Goal: Navigation & Orientation: Find specific page/section

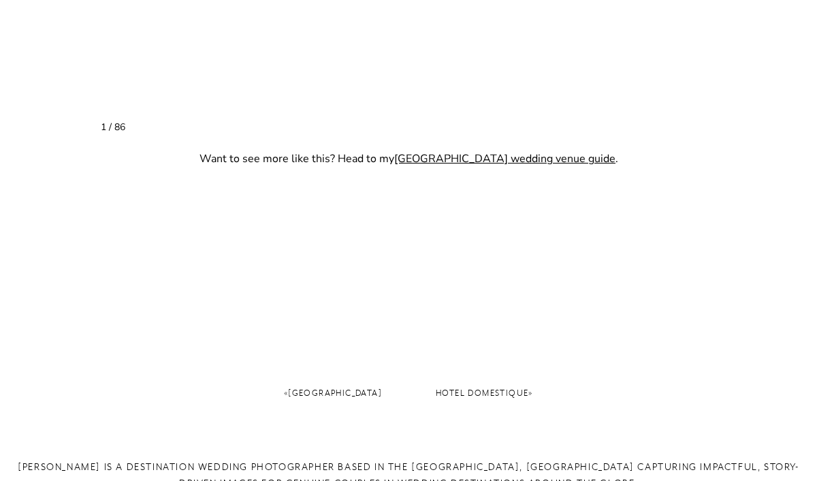
scroll to position [2578, 0]
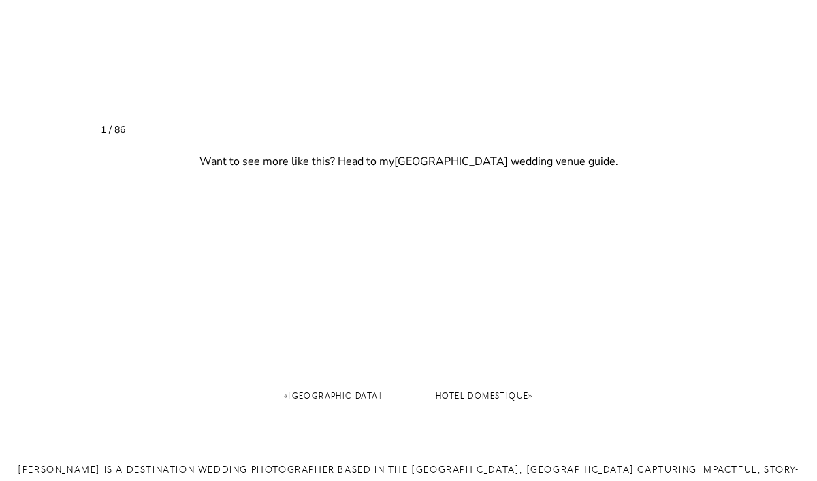
click at [565, 169] on link "Greenville wedding venue guide" at bounding box center [504, 161] width 221 height 15
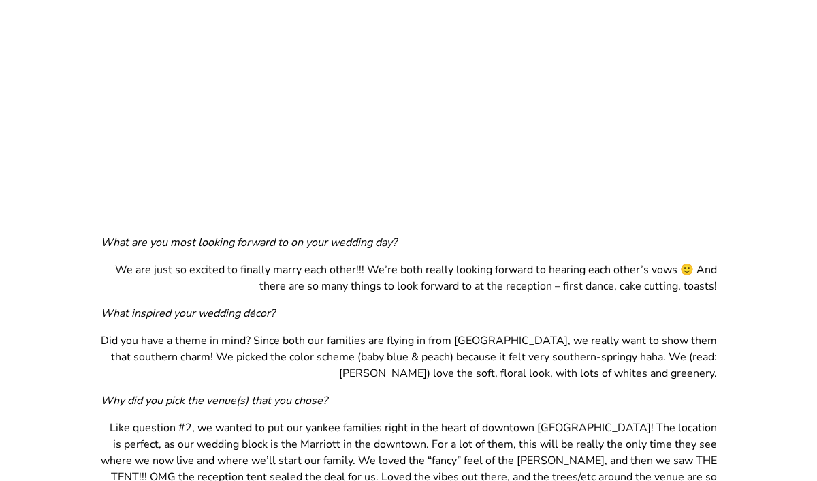
scroll to position [1058, 0]
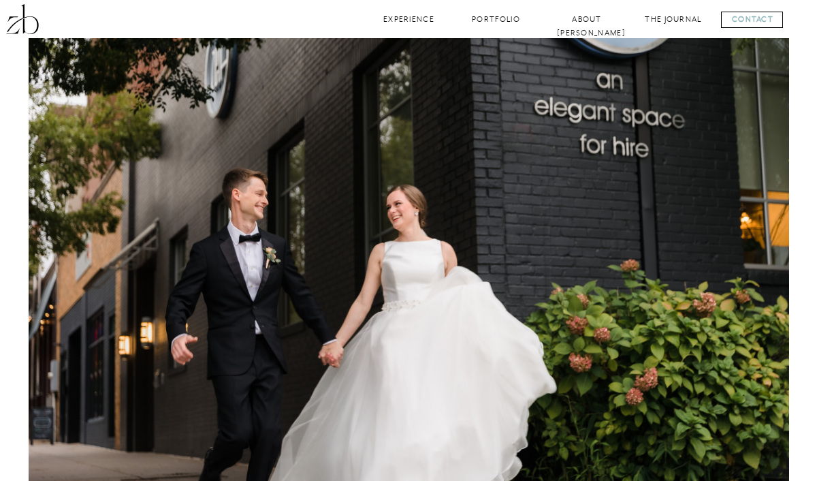
click at [601, 18] on nav "About [PERSON_NAME]" at bounding box center [587, 19] width 60 height 13
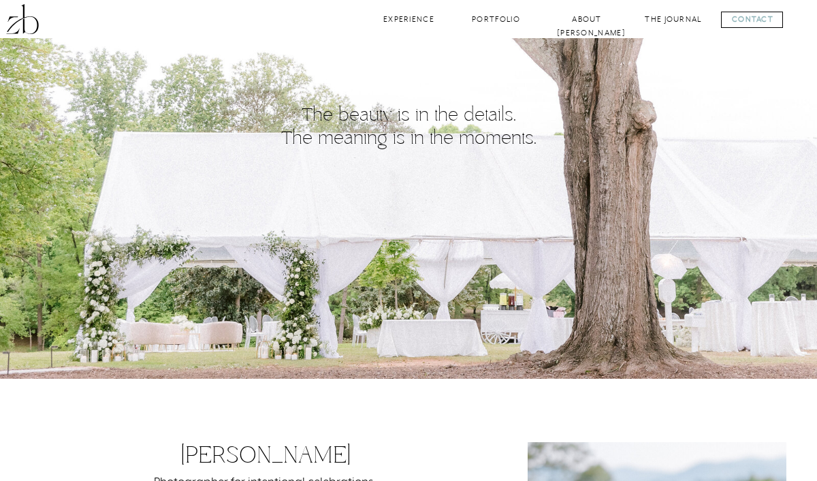
click at [403, 25] on nav "Experience" at bounding box center [408, 19] width 55 height 13
